Goal: Task Accomplishment & Management: Complete application form

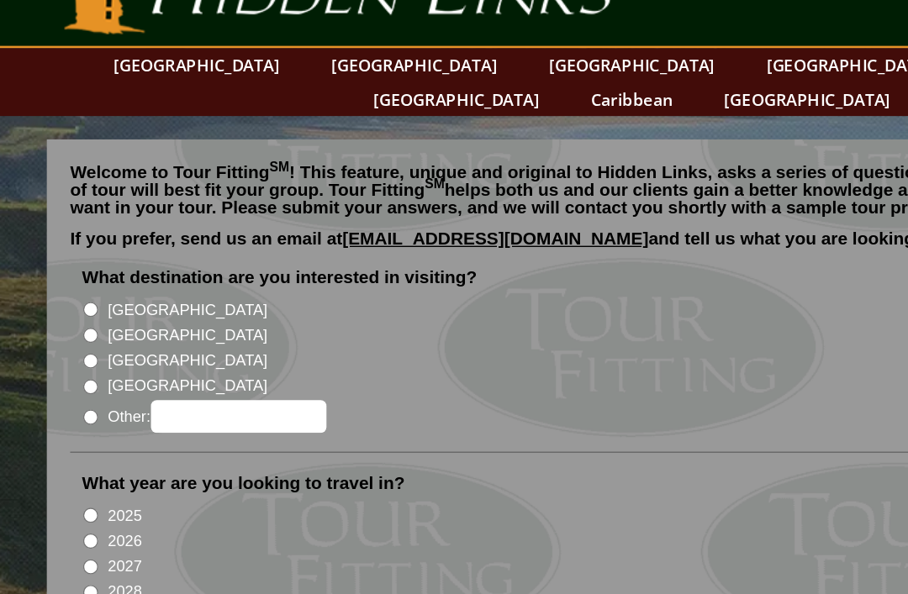
click at [71, 283] on input "[GEOGRAPHIC_DATA]" at bounding box center [65, 288] width 11 height 11
radio input "true"
click at [70, 431] on input "2026" at bounding box center [65, 436] width 11 height 11
radio input "true"
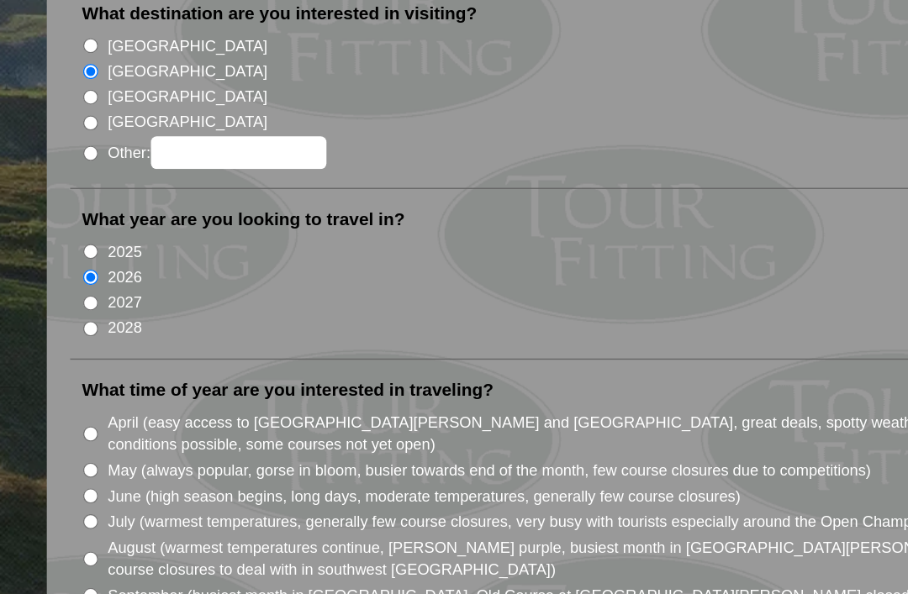
scroll to position [111, 0]
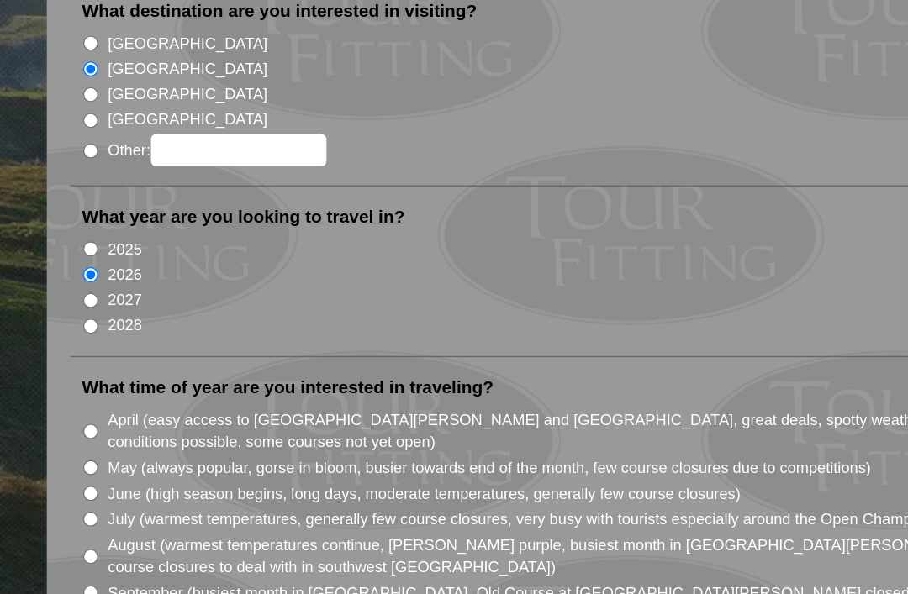
click at [65, 433] on input "April (easy access to [GEOGRAPHIC_DATA][PERSON_NAME] and [GEOGRAPHIC_DATA], gre…" at bounding box center [65, 438] width 11 height 11
radio input "true"
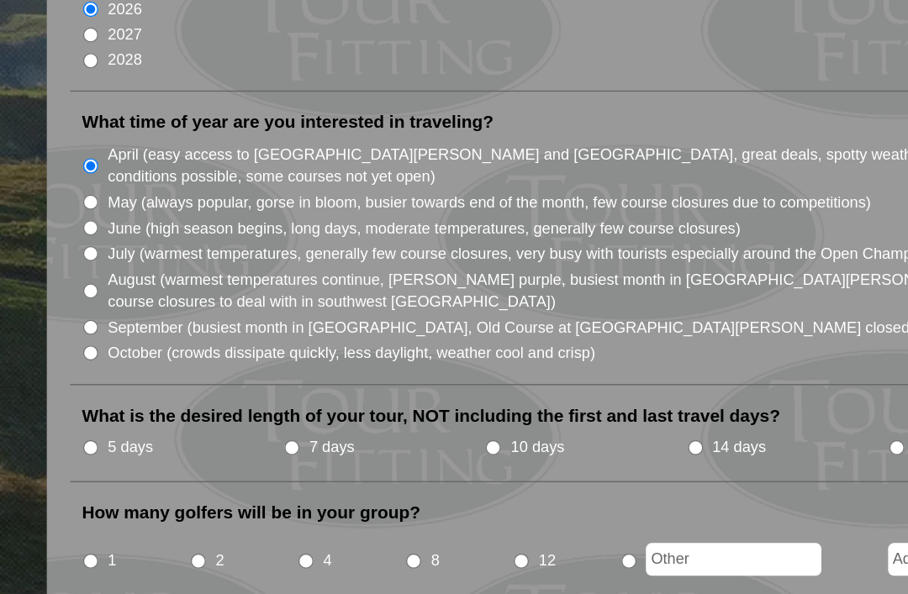
scroll to position [302, 0]
click at [71, 445] on input "5 days" at bounding box center [65, 450] width 11 height 11
radio input "true"
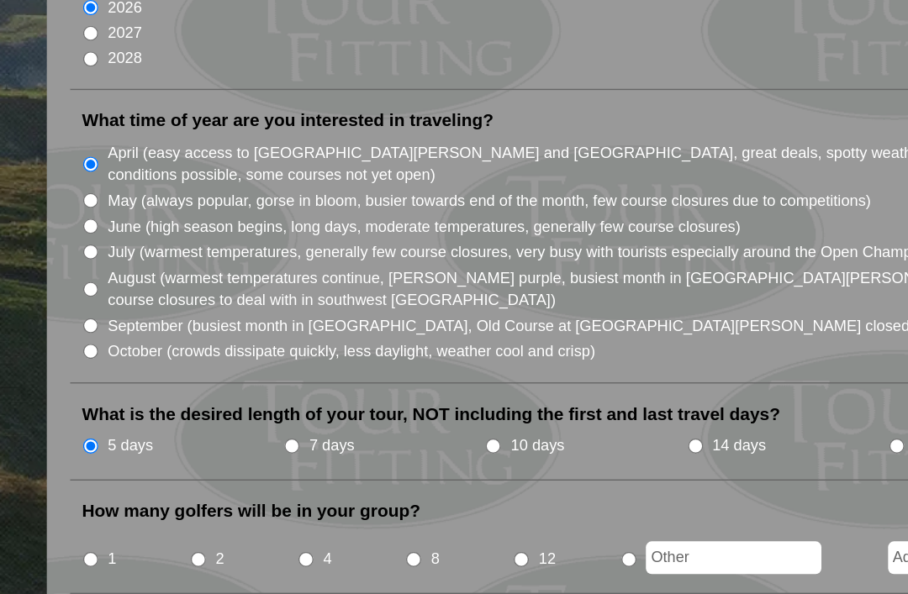
radio input "true"
click at [512, 518] on input "text" at bounding box center [527, 530] width 126 height 24
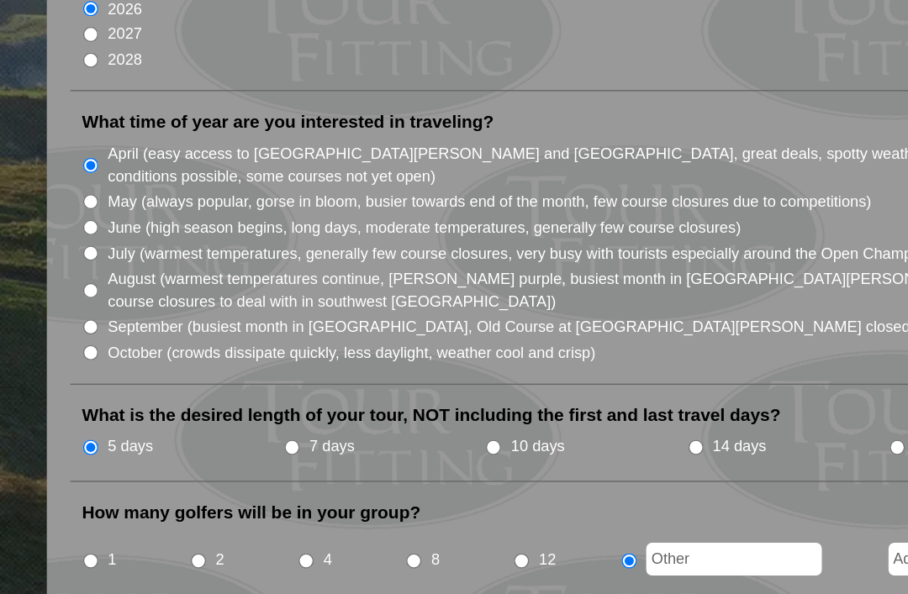
scroll to position [310, 0]
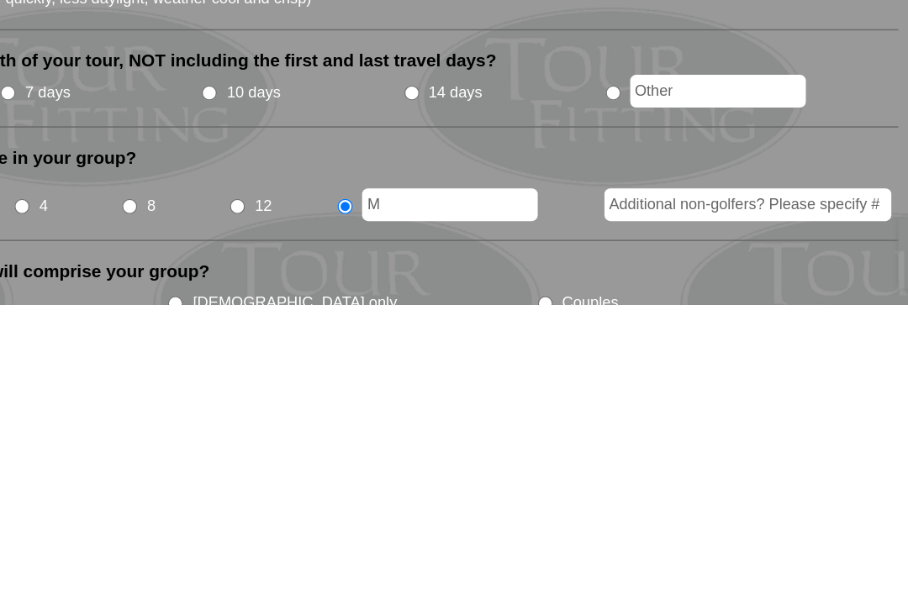
type input "M"
click at [546, 562] on li "Which of the following will comprise your group? Gentlemen only Ladies only Cou…" at bounding box center [449, 589] width 799 height 54
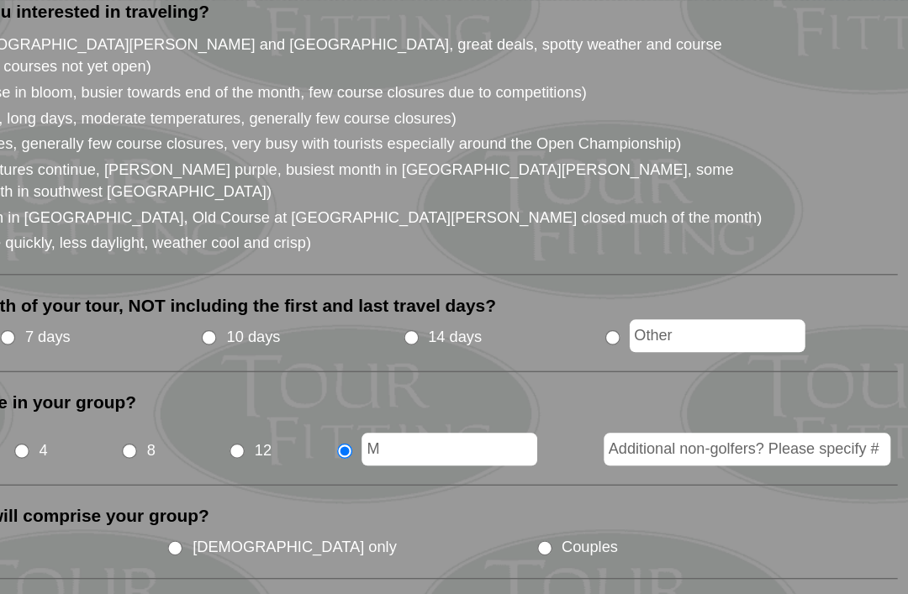
scroll to position [506, 0]
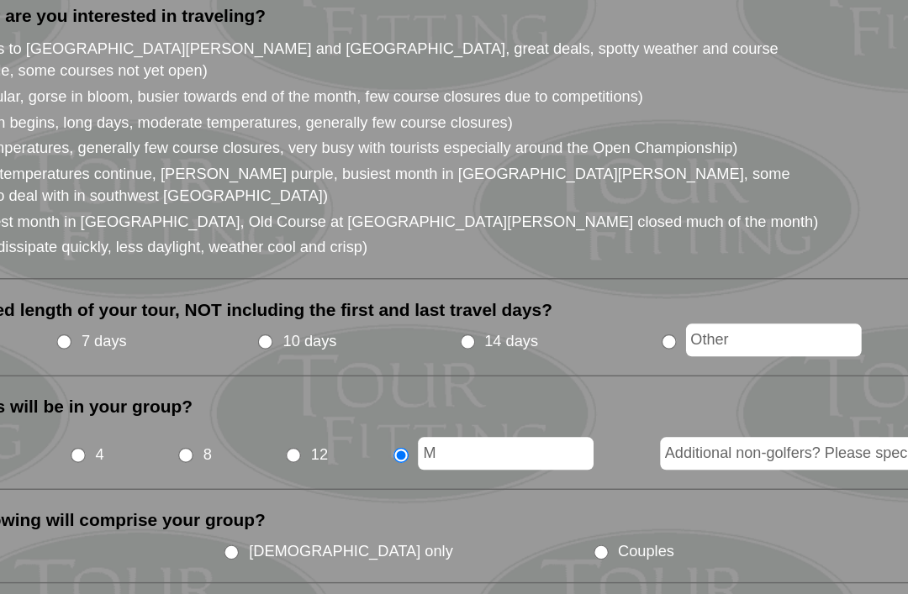
click at [464, 314] on input "M" at bounding box center [527, 326] width 126 height 24
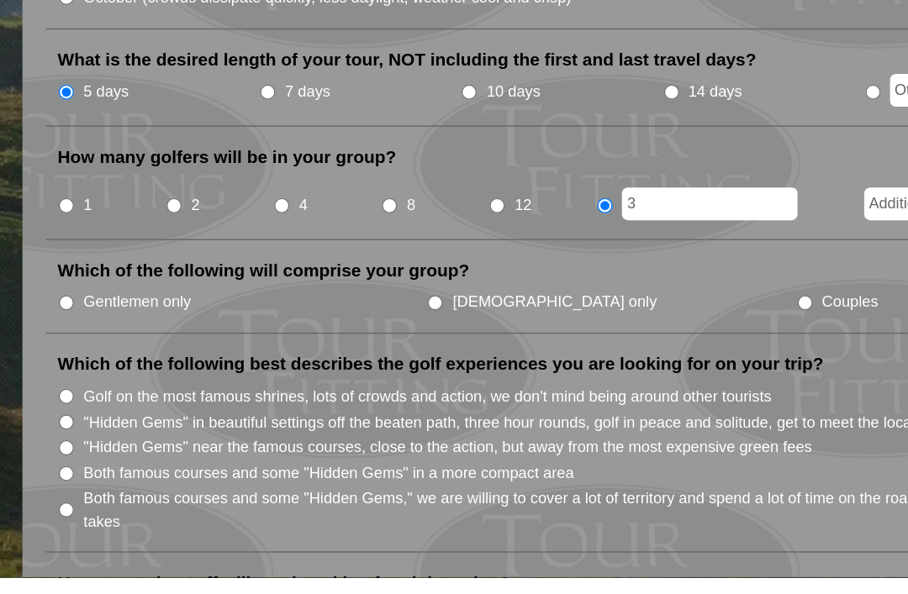
type input "3"
click at [60, 392] on input "Gentlemen only" at bounding box center [65, 397] width 11 height 11
radio input "true"
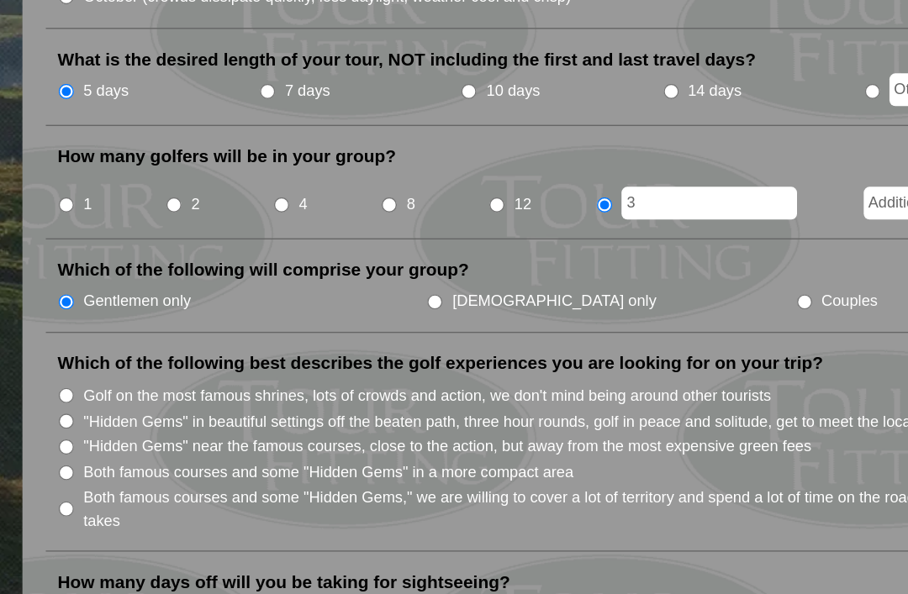
click at [60, 463] on input "Both famous courses and some "Hidden Gems" in a more compact area" at bounding box center [65, 468] width 11 height 11
radio input "true"
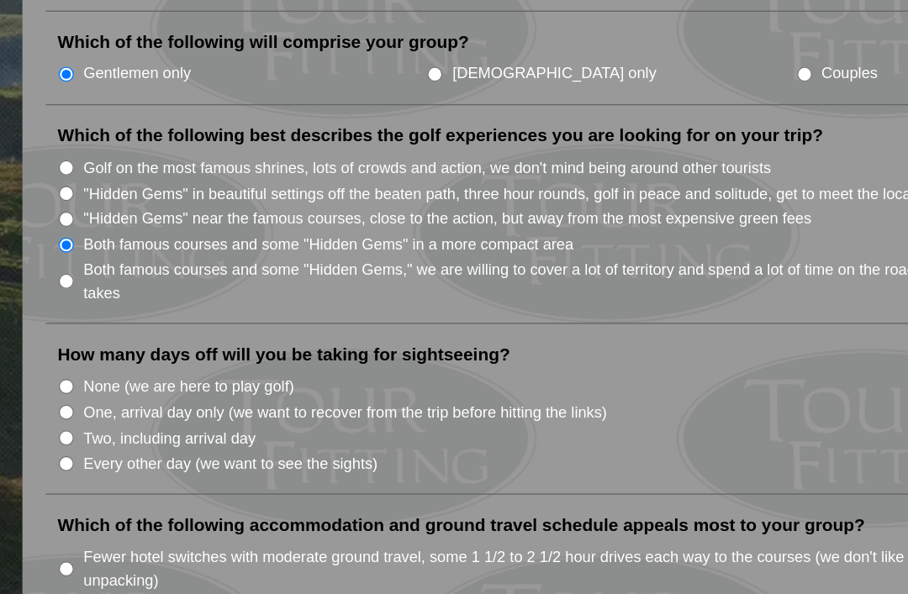
scroll to position [722, 0]
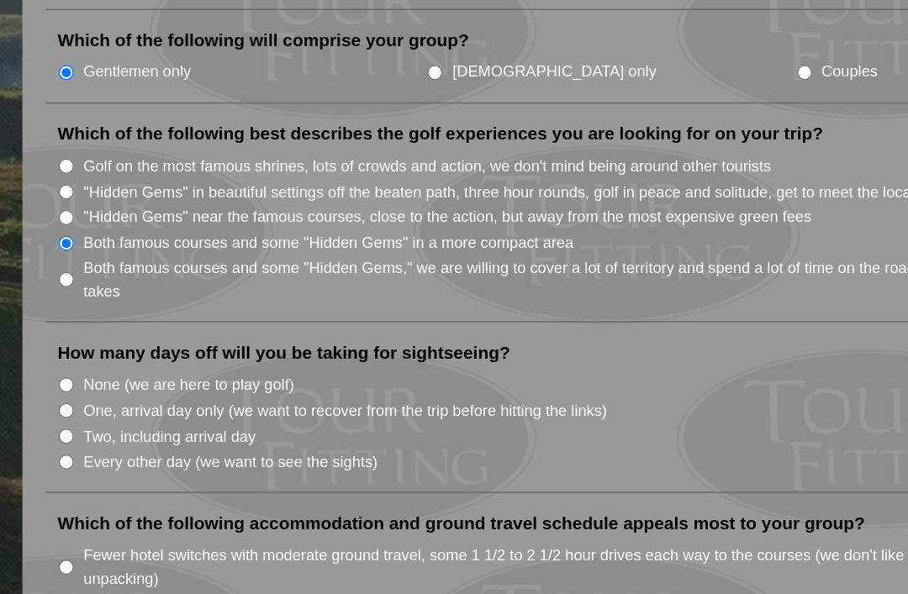
click at [60, 400] on input "None (we are here to play golf)" at bounding box center [65, 405] width 11 height 11
radio input "true"
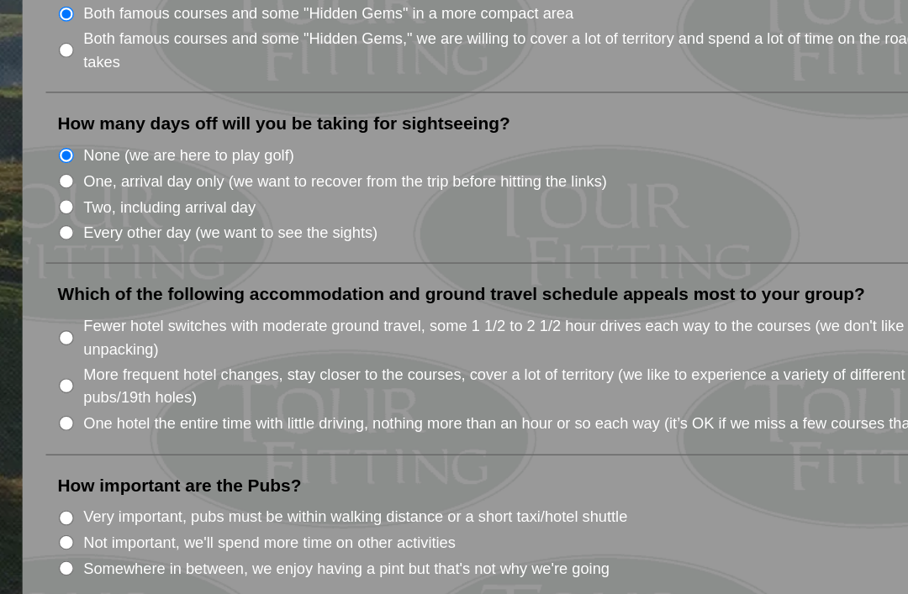
scroll to position [888, 0]
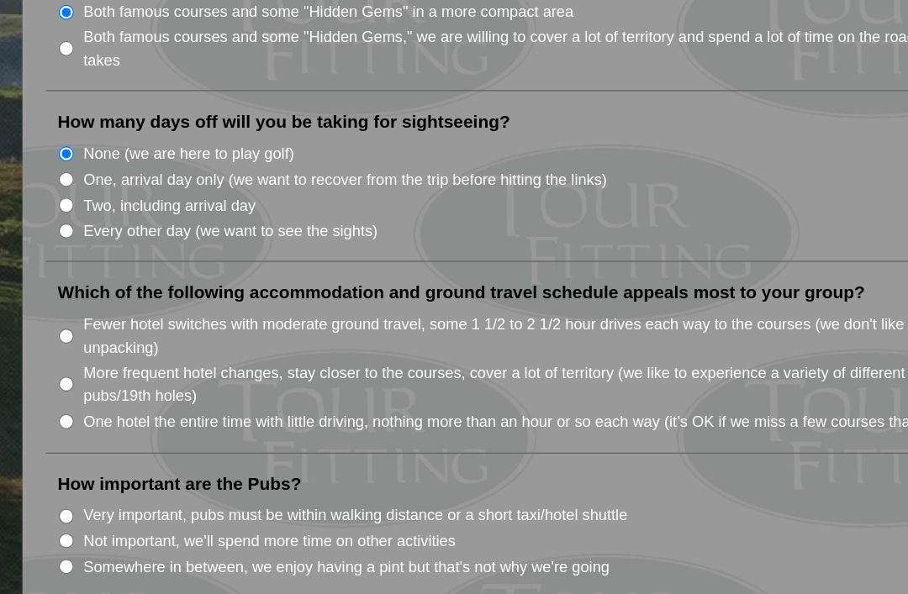
click at [60, 366] on input "Fewer hotel switches with moderate ground travel, some 1 1/2 to 2 1/2 hour driv…" at bounding box center [65, 371] width 11 height 11
radio input "true"
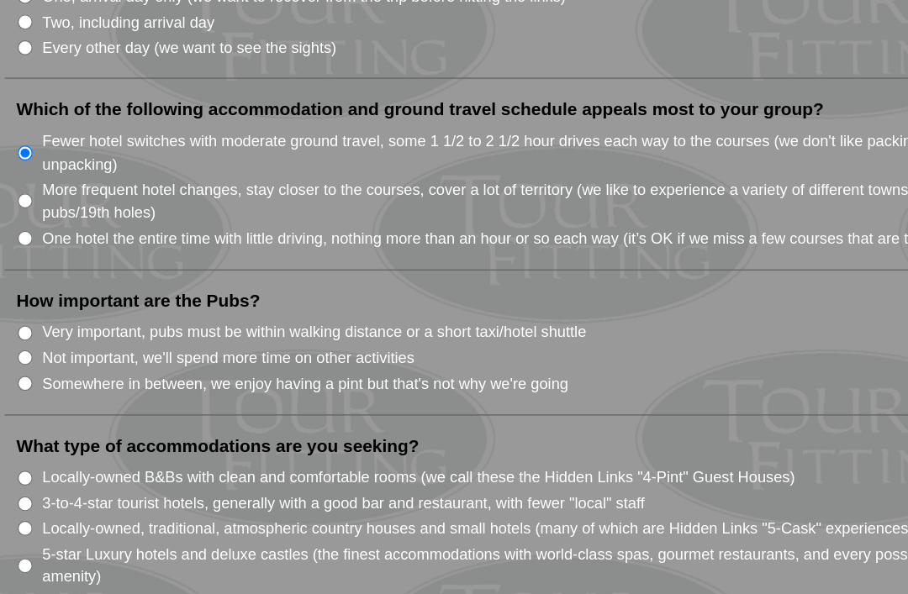
scroll to position [1021, 0]
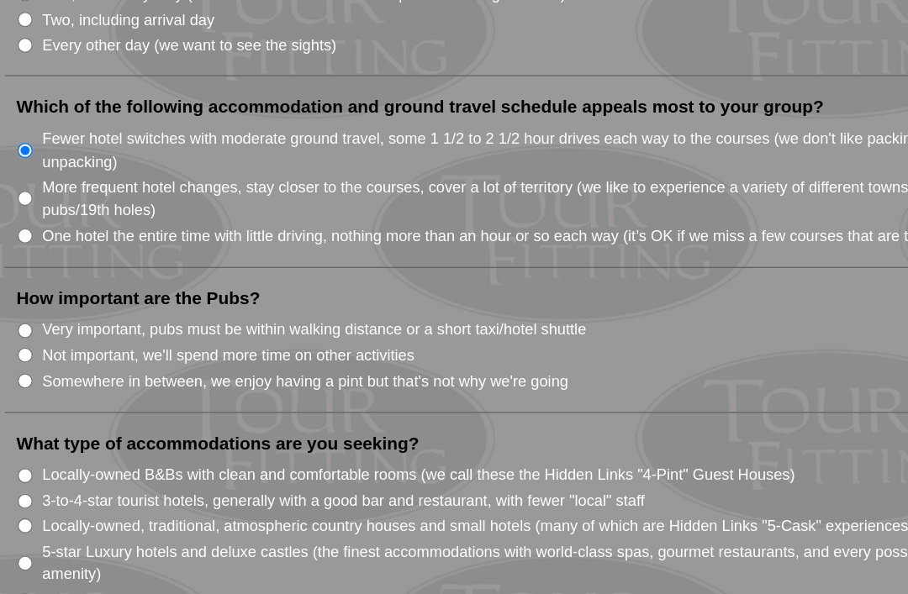
click at [60, 398] on input "Somewhere in between, we enjoy having a pint but that's not why we're going" at bounding box center [65, 403] width 11 height 11
radio input "true"
click at [60, 556] on input "A combination of B&Bs, country houses/small hotels, and luxury hotels" at bounding box center [65, 561] width 11 height 11
radio input "true"
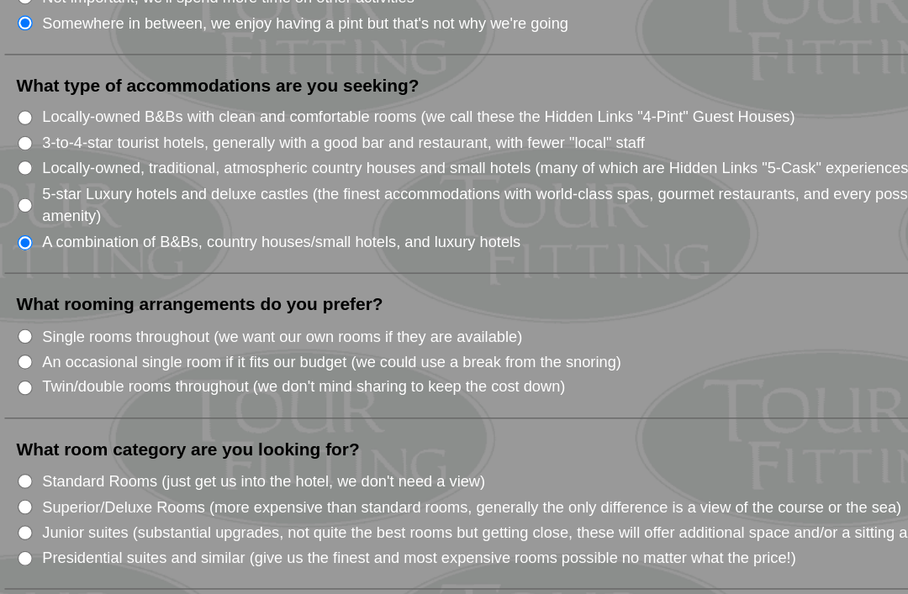
scroll to position [1280, 0]
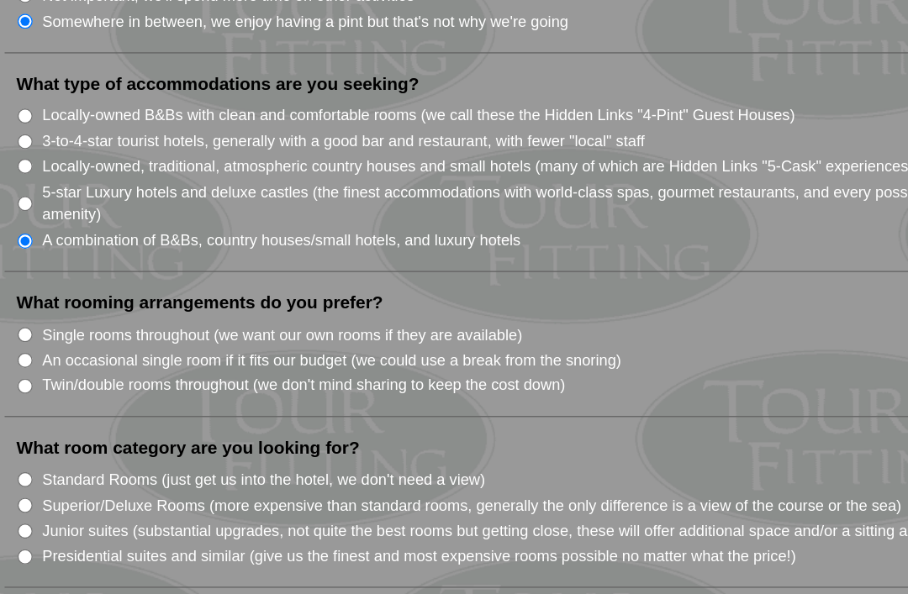
click at [60, 382] on input "An occasional single room if it fits our budget (we could use a break from the …" at bounding box center [65, 387] width 11 height 11
radio input "true"
click at [60, 468] on input "Standard Rooms (just get us into the hotel, we don't need a view)" at bounding box center [65, 473] width 11 height 11
radio input "true"
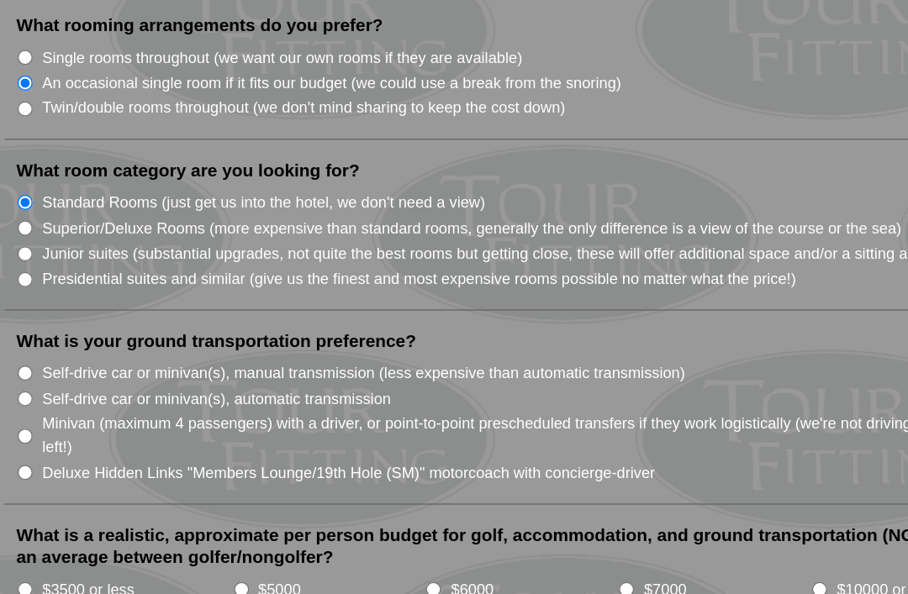
scroll to position [1486, 0]
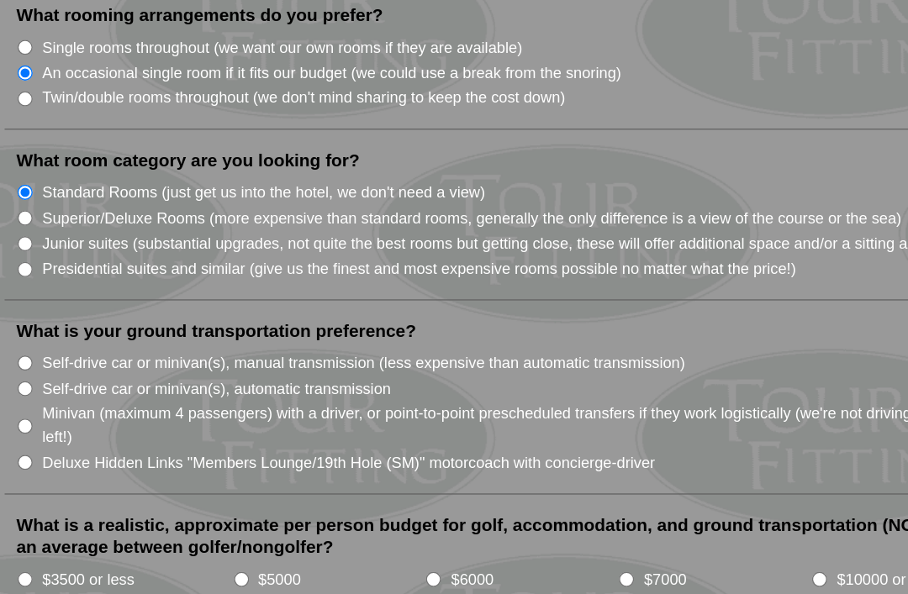
click at [60, 403] on input "Self-drive car or minivan(s), automatic transmission" at bounding box center [65, 408] width 11 height 11
radio input "true"
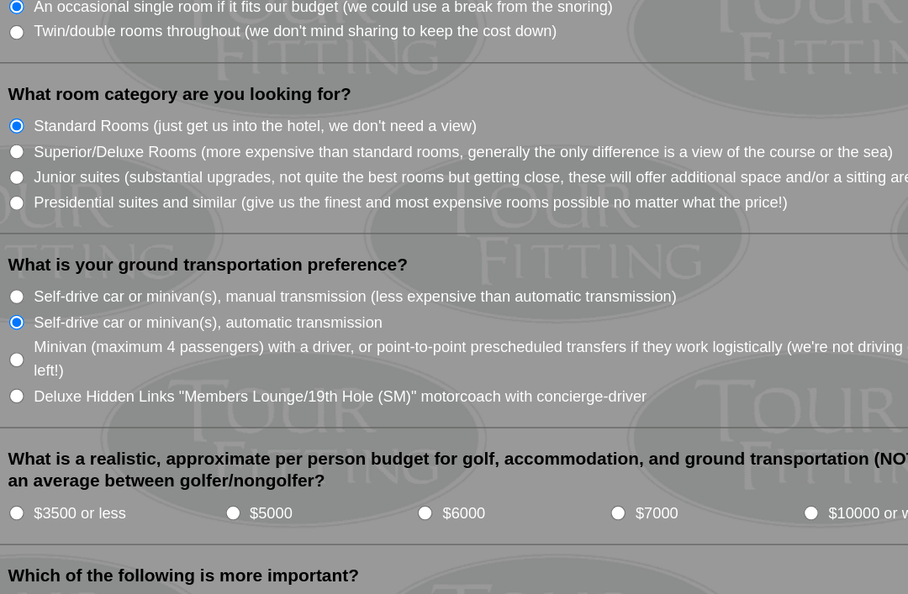
scroll to position [1535, 0]
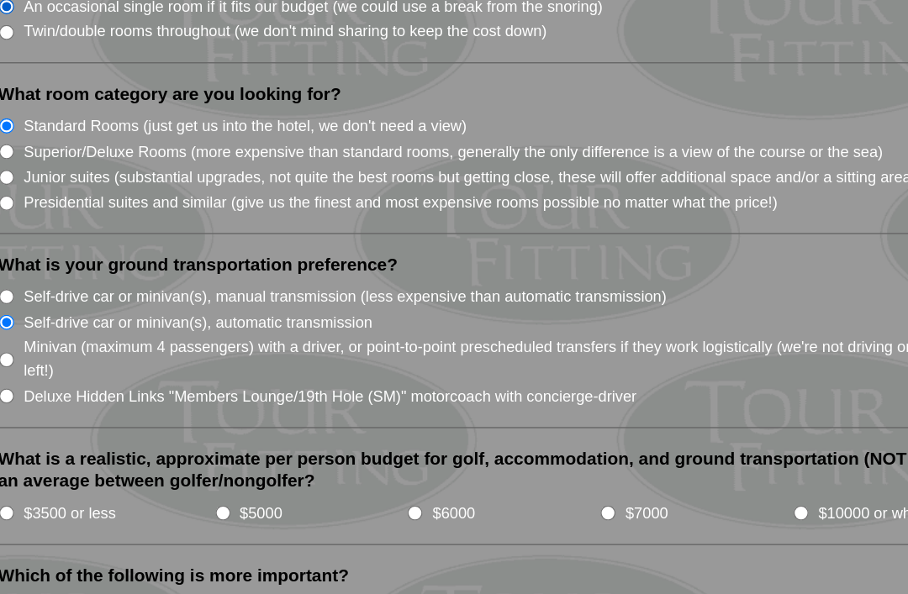
click at [353, 492] on input "$6000" at bounding box center [358, 497] width 11 height 11
radio input "true"
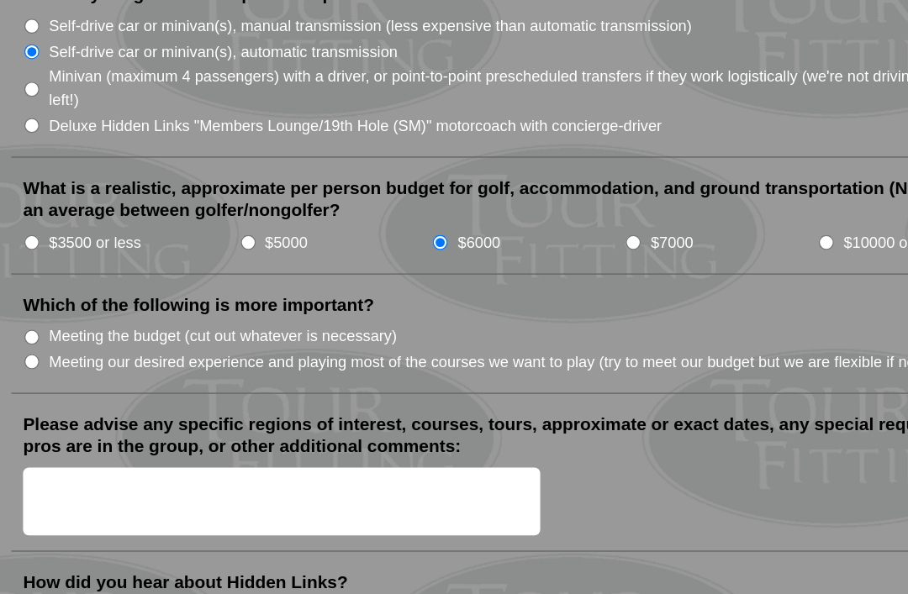
scroll to position [1729, 0]
click at [59, 379] on li "Meeting our desired experience and playing most of the courses we want to play …" at bounding box center [456, 388] width 795 height 18
click at [60, 383] on input "Meeting our desired experience and playing most of the courses we want to play …" at bounding box center [65, 388] width 11 height 11
radio input "true"
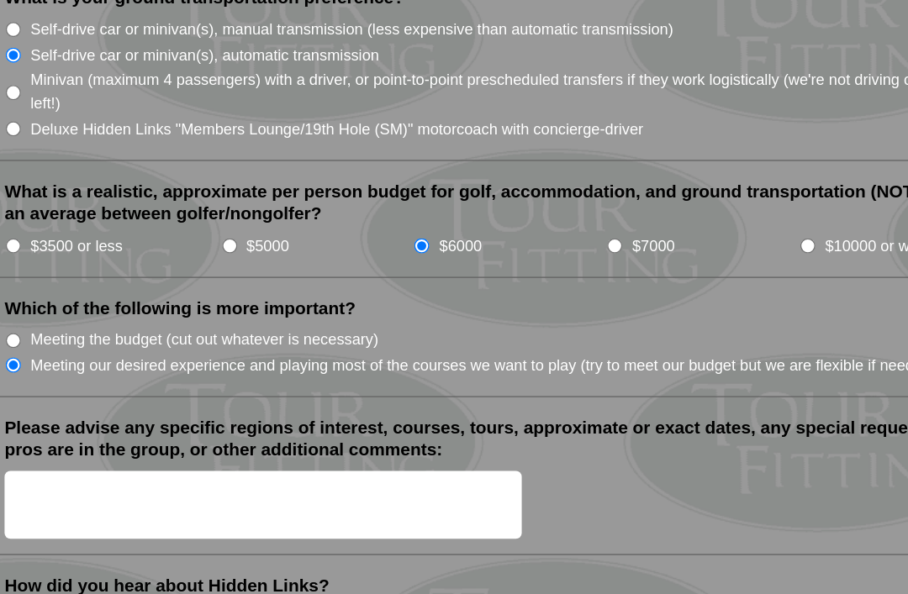
click at [160, 465] on textarea "Please advise any specific regions of interest, courses, tours, approximate or …" at bounding box center [245, 490] width 372 height 50
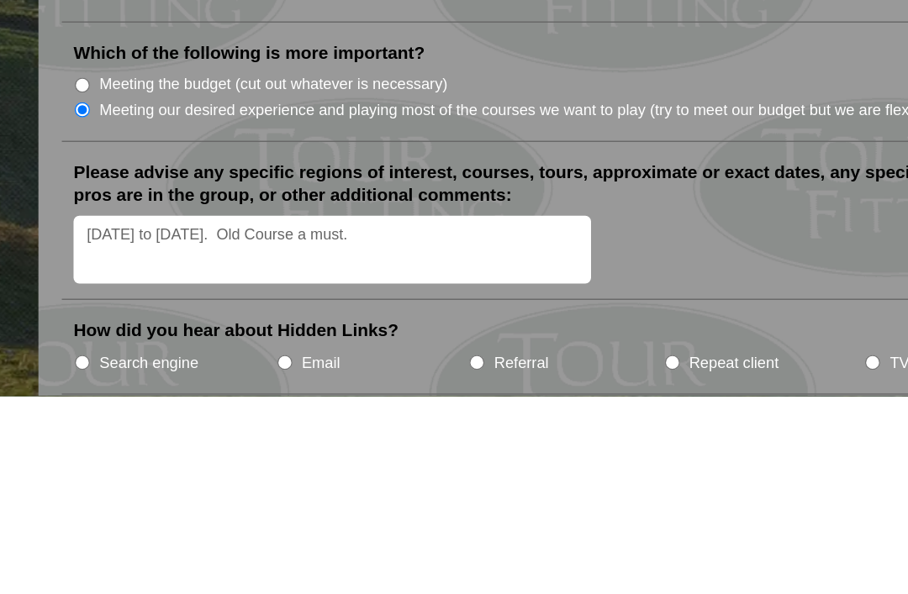
type textarea "April 24 to April 30. Old Course a must."
click at [65, 565] on input "Search engine" at bounding box center [65, 570] width 11 height 11
radio input "true"
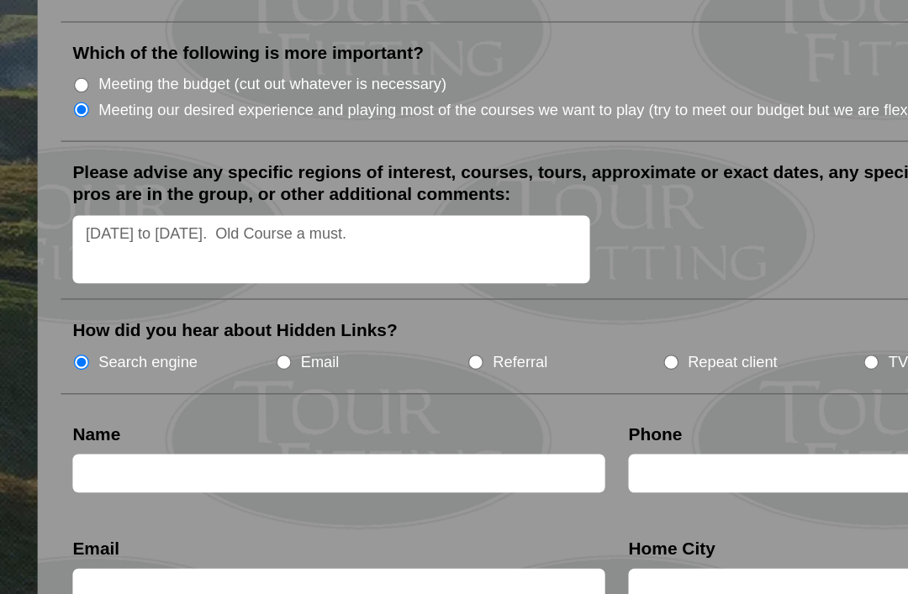
click at [287, 283] on textarea "April 24 to April 30. Old Course a must." at bounding box center [245, 308] width 372 height 50
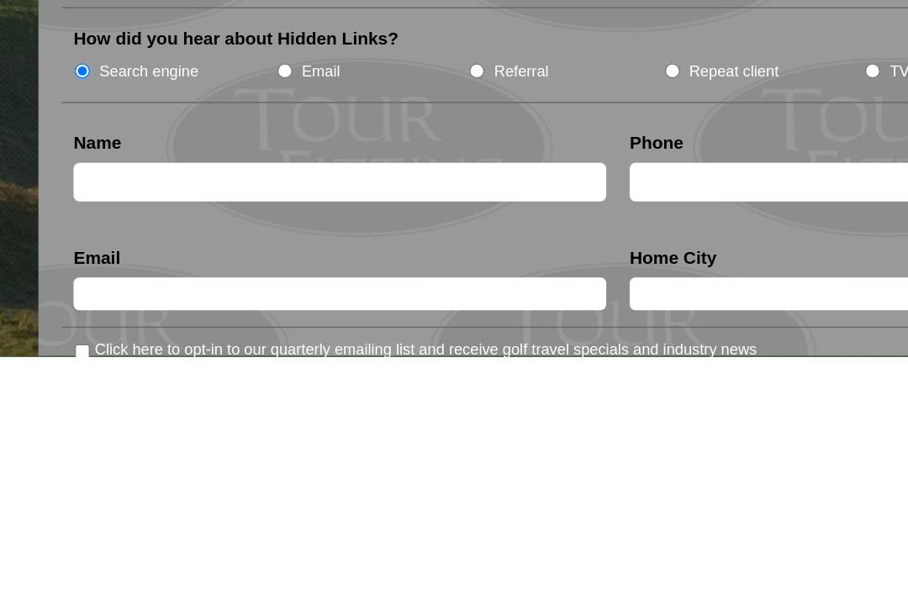
type textarea "[DATE] to [DATE]. Old Course a must. Royal Dornoch if possible. [GEOGRAPHIC_DAT…"
click at [259, 456] on input "text" at bounding box center [250, 470] width 382 height 28
type input "[PERSON_NAME]"
click at [487, 456] on input "text" at bounding box center [649, 470] width 382 height 28
type input "[PHONE_NUMBER]"
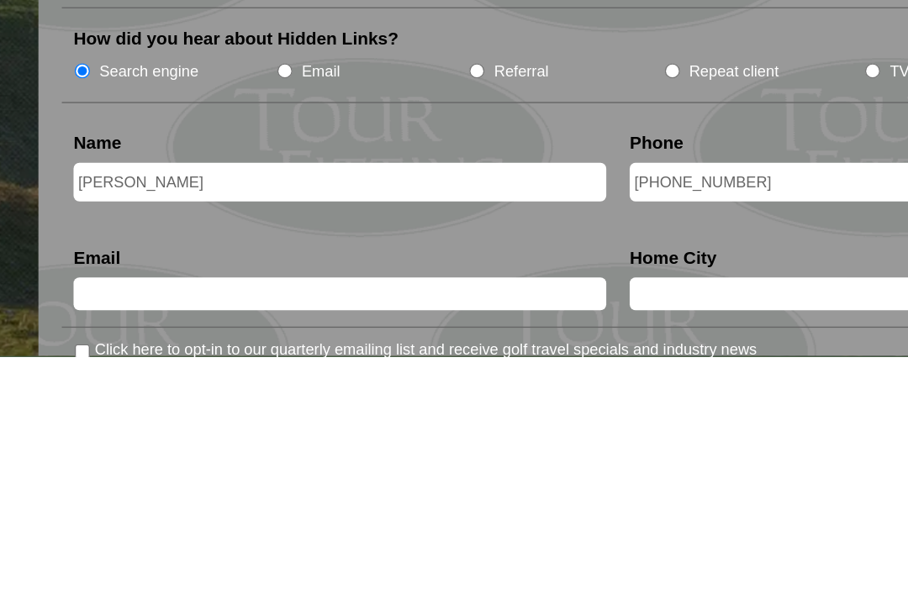
click at [256, 538] on input "text" at bounding box center [250, 550] width 382 height 24
type input "[EMAIL_ADDRESS][DOMAIN_NAME]"
click at [538, 538] on input "text" at bounding box center [649, 550] width 382 height 24
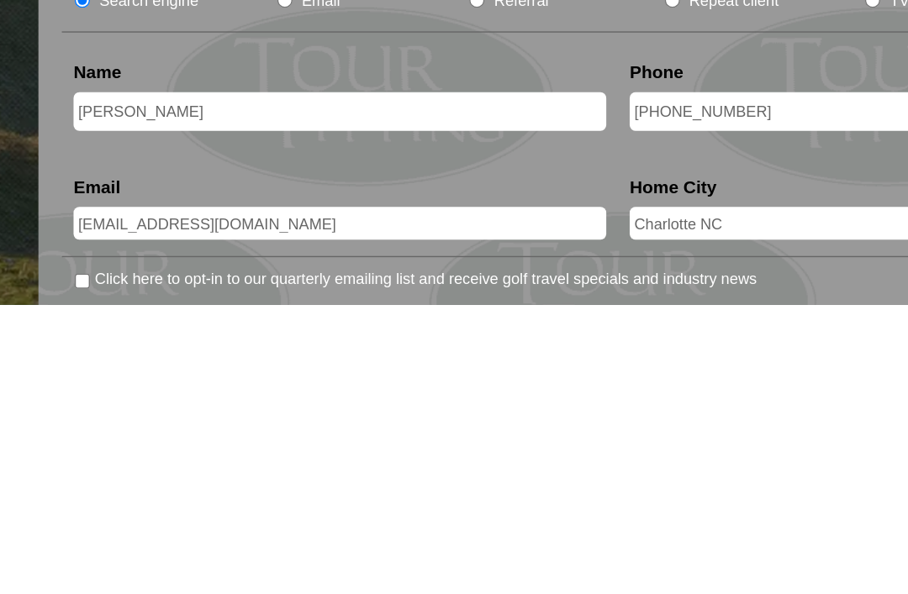
scroll to position [1927, 0]
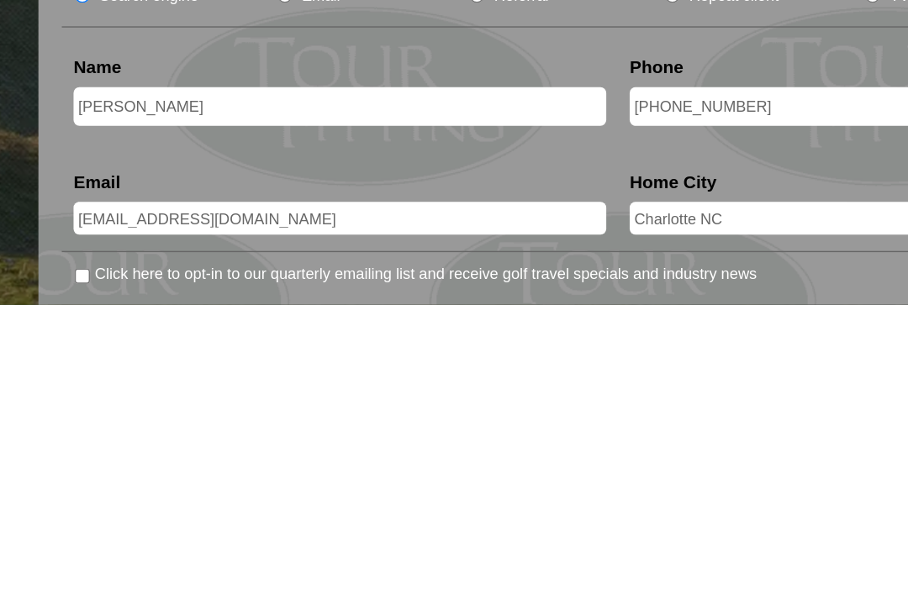
type input "Charlotte NC"
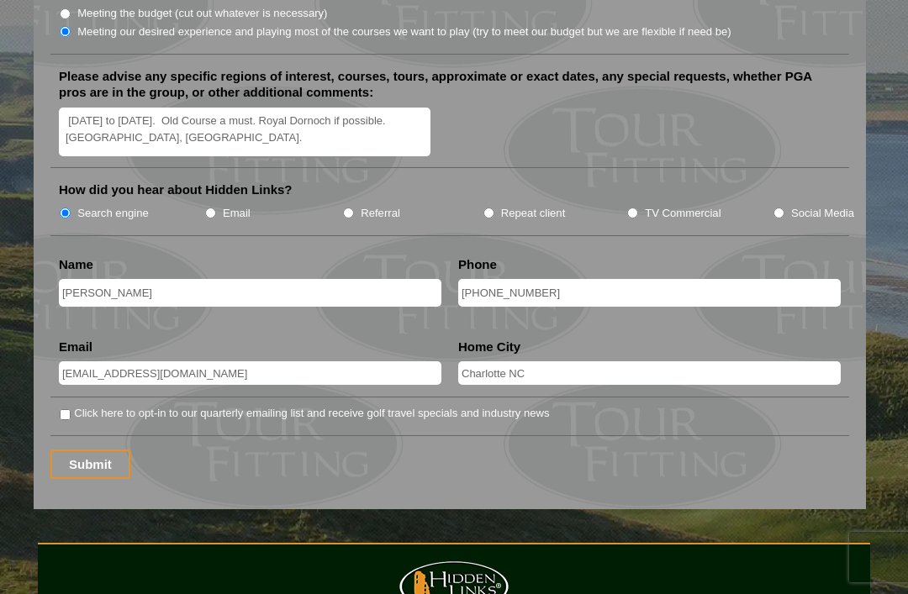
scroll to position [2117, 0]
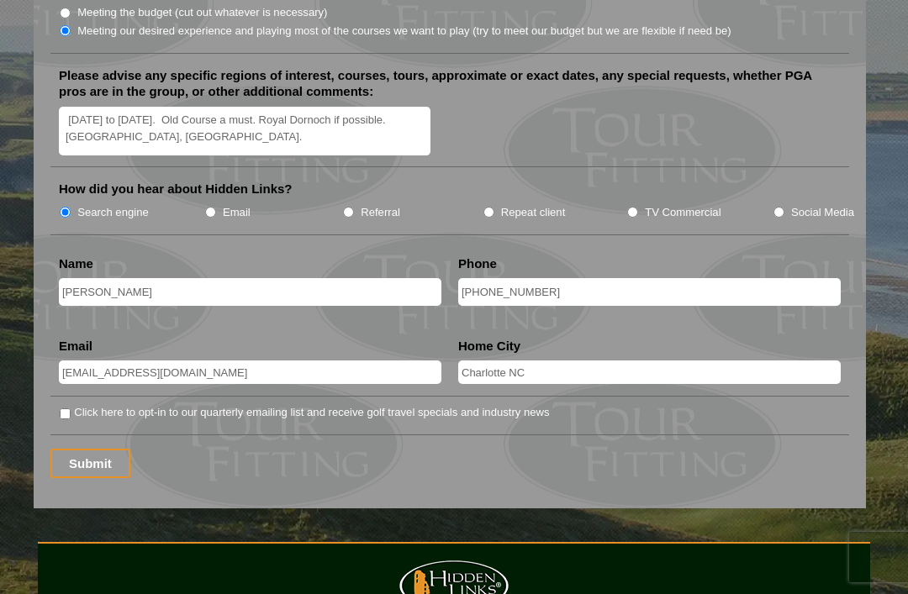
click at [76, 404] on label "Click here to opt-in to our quarterly emailing list and receive golf travel spe…" at bounding box center [311, 412] width 475 height 17
click at [71, 409] on input "Click here to opt-in to our quarterly emailing list and receive golf travel spe…" at bounding box center [65, 414] width 11 height 11
checkbox input "true"
click at [103, 449] on input "Submit" at bounding box center [90, 463] width 80 height 29
